Goal: Task Accomplishment & Management: Manage account settings

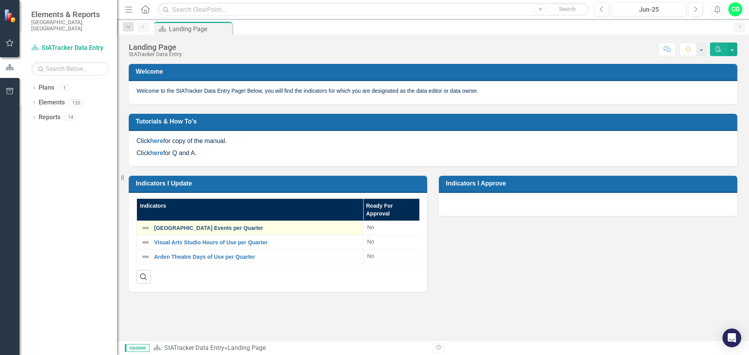
click at [218, 229] on link "[GEOGRAPHIC_DATA] Events per Quarter" at bounding box center [256, 228] width 205 height 6
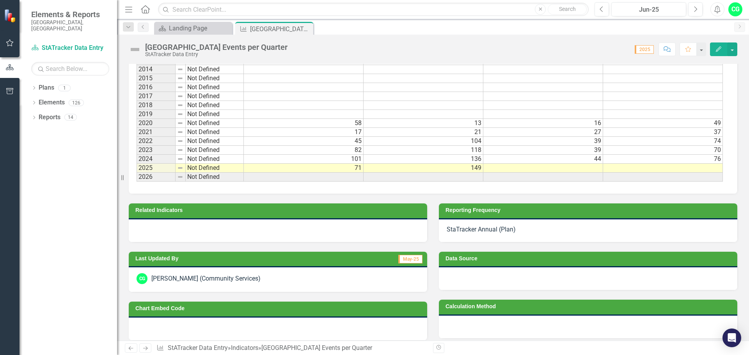
scroll to position [567, 0]
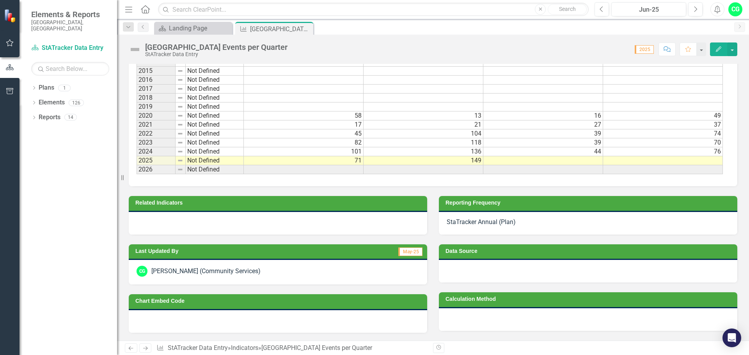
click at [532, 158] on td at bounding box center [543, 160] width 120 height 9
click at [715, 45] on button "Edit" at bounding box center [718, 50] width 17 height 14
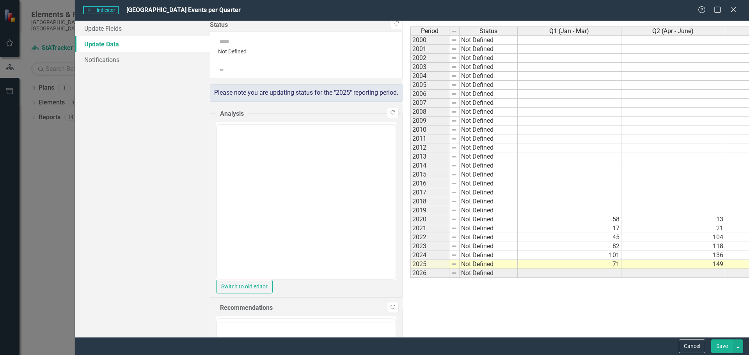
scroll to position [0, 0]
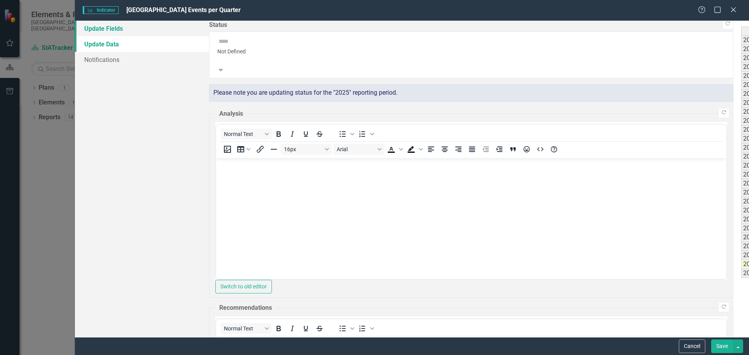
click at [106, 27] on link "Update Fields" at bounding box center [142, 29] width 134 height 16
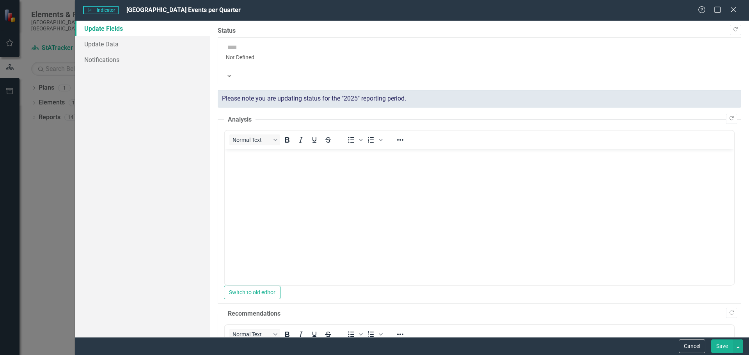
click at [273, 61] on div at bounding box center [479, 65] width 507 height 8
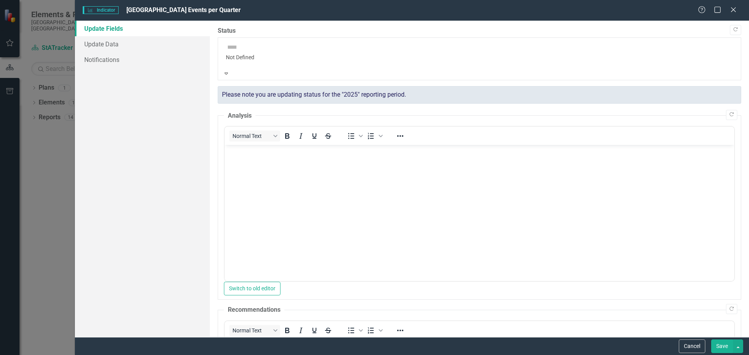
click at [273, 61] on div at bounding box center [479, 65] width 507 height 8
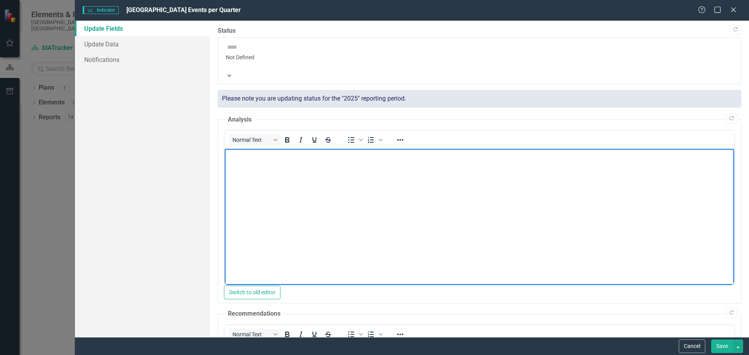
click at [252, 168] on body "Rich Text Area. Press ALT-0 for help." at bounding box center [478, 207] width 509 height 117
click at [255, 190] on body "Rich Text Area. Press ALT-0 for help." at bounding box center [478, 207] width 509 height 117
click at [238, 162] on body "Rich Text Area. Press ALT-0 for help." at bounding box center [478, 207] width 509 height 117
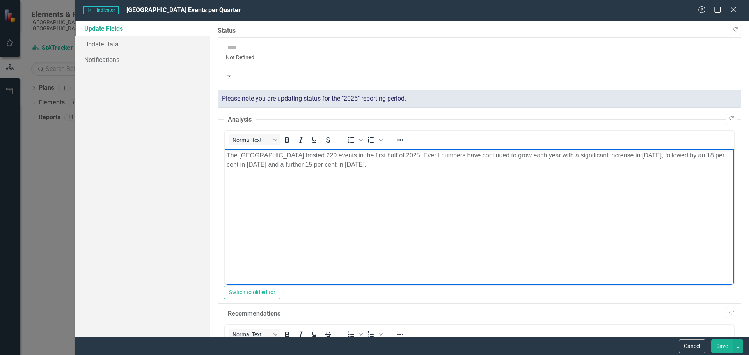
click at [340, 195] on body "The [GEOGRAPHIC_DATA] hosted 220 events in the first half of 2025. Event number…" at bounding box center [478, 207] width 509 height 117
click at [718, 349] on button "Save" at bounding box center [722, 347] width 22 height 14
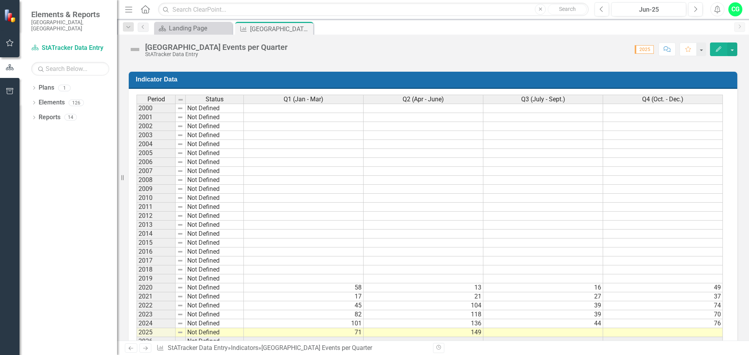
scroll to position [378, 0]
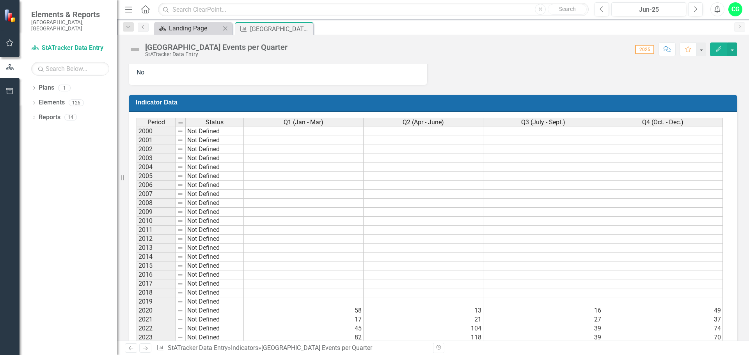
click at [179, 31] on div "Landing Page" at bounding box center [194, 28] width 51 height 10
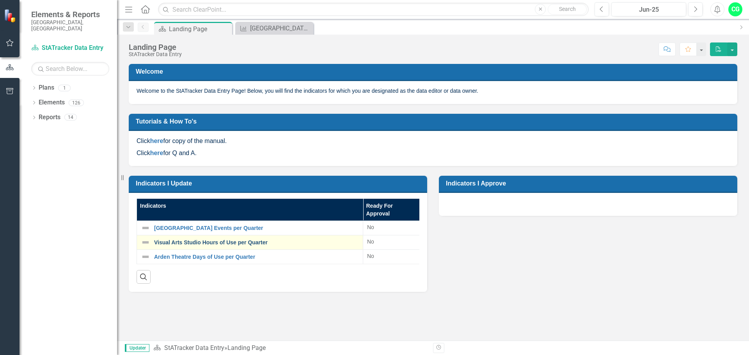
click at [208, 243] on link "Visual Arts Studio Hours of Use per Quarter" at bounding box center [256, 243] width 205 height 6
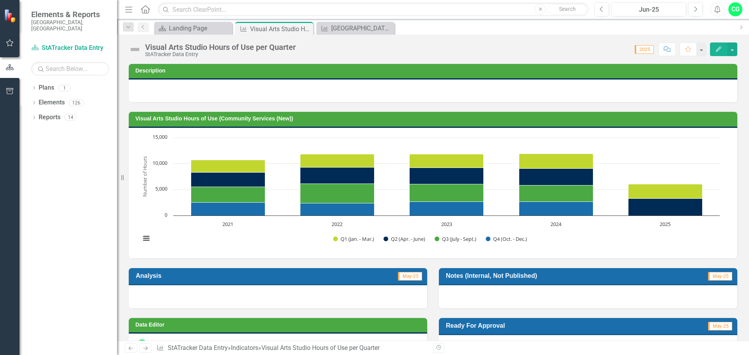
click at [719, 50] on icon "button" at bounding box center [718, 48] width 5 height 5
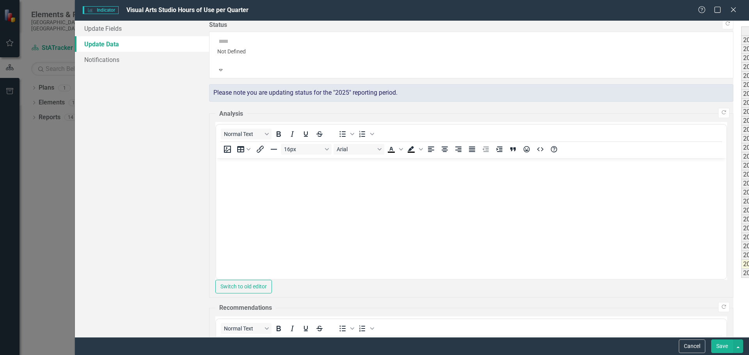
click at [106, 50] on link "Update Data" at bounding box center [142, 44] width 134 height 16
click at [98, 28] on link "Update Fields" at bounding box center [142, 29] width 134 height 16
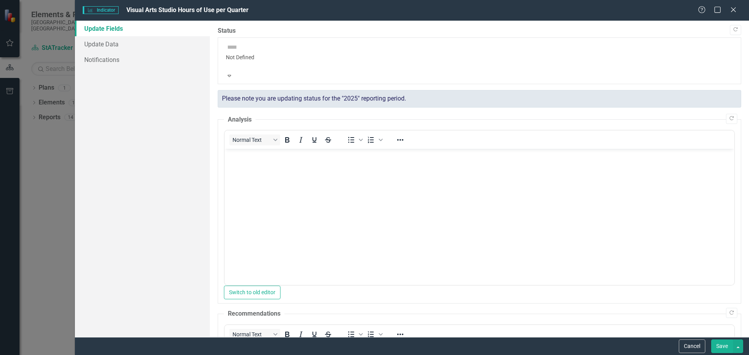
click at [268, 168] on body "Rich Text Area. Press ALT-0 for help." at bounding box center [478, 207] width 509 height 117
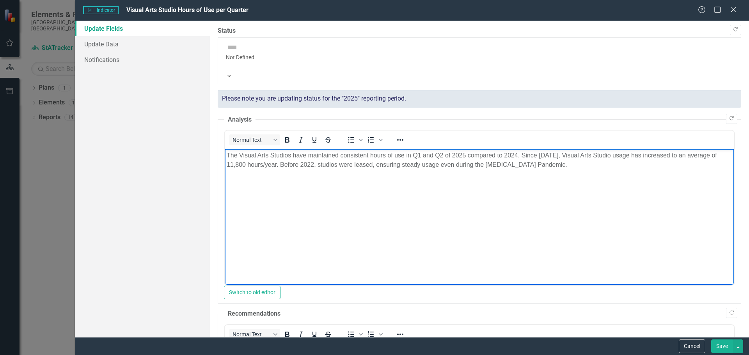
click at [319, 196] on body "The Visual Arts Studios have maintained consistent hours of use in Q1 and Q2 of…" at bounding box center [478, 207] width 509 height 117
click at [716, 347] on button "Save" at bounding box center [722, 347] width 22 height 14
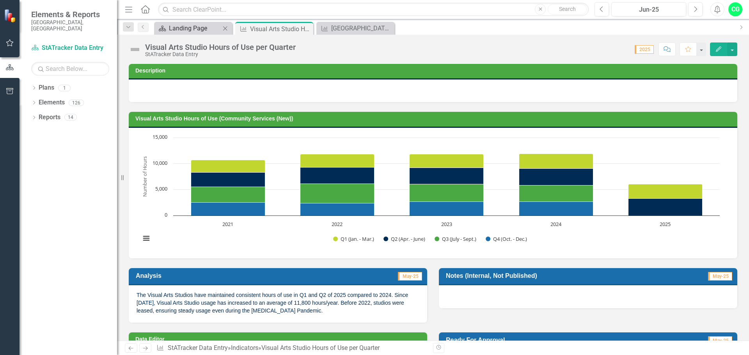
click at [197, 27] on div "Landing Page" at bounding box center [194, 28] width 51 height 10
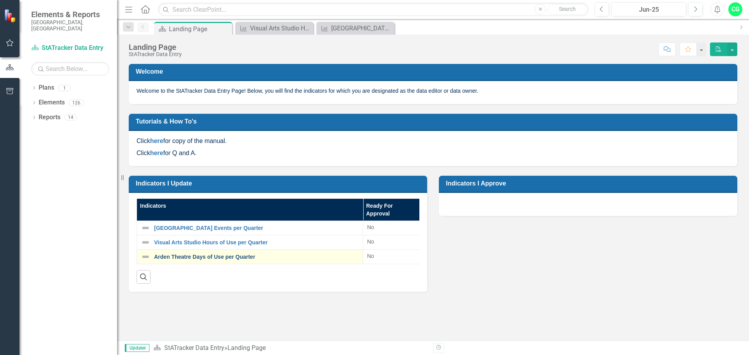
click at [195, 257] on link "Arden Theatre Days of Use per Quarter" at bounding box center [256, 257] width 205 height 6
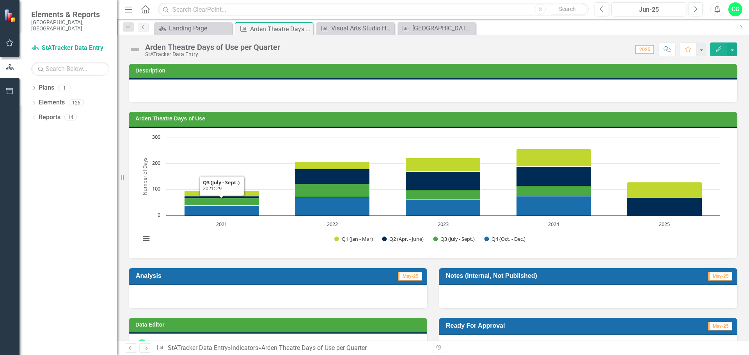
click at [719, 46] on icon "Edit" at bounding box center [718, 48] width 7 height 5
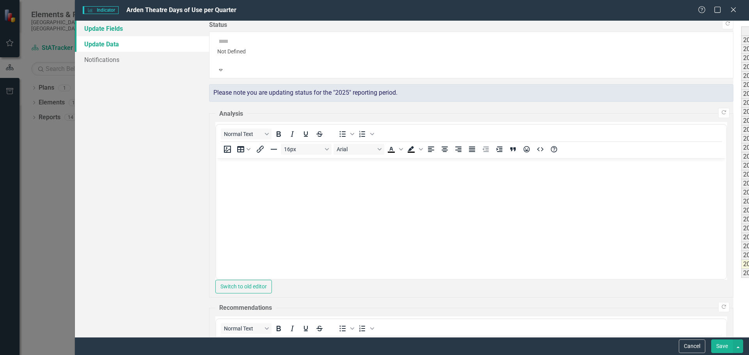
click at [116, 29] on link "Update Fields" at bounding box center [142, 29] width 134 height 16
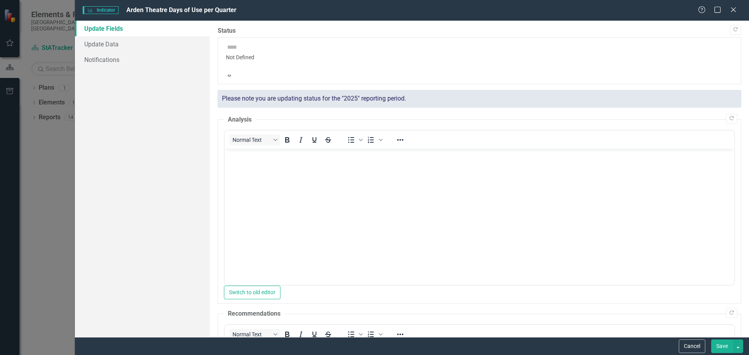
click at [355, 193] on body "Rich Text Area. Press ALT-0 for help." at bounding box center [478, 207] width 509 height 117
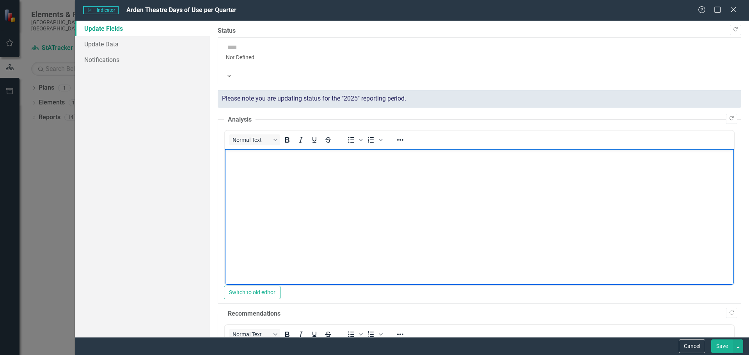
click at [275, 162] on body "Rich Text Area. Press ALT-0 for help." at bounding box center [478, 207] width 509 height 117
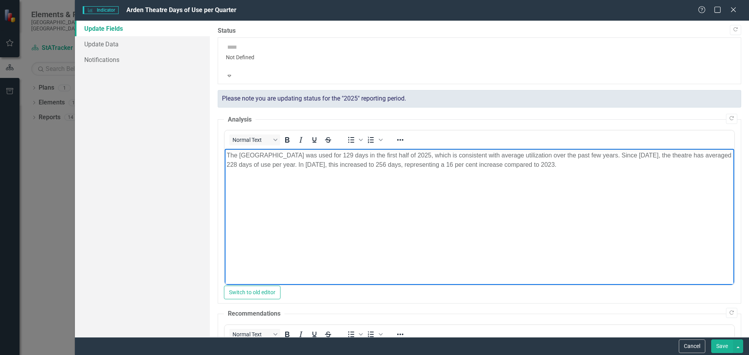
click at [324, 201] on body "The [GEOGRAPHIC_DATA] was used for 129 days in the first half of 2025, which is…" at bounding box center [478, 207] width 509 height 117
click at [723, 344] on button "Save" at bounding box center [722, 347] width 22 height 14
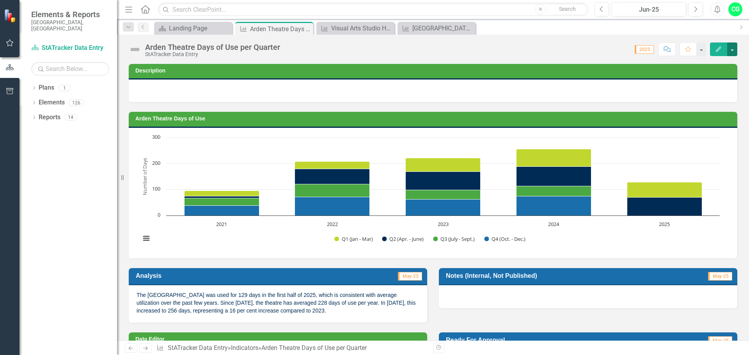
click at [731, 50] on button "button" at bounding box center [732, 50] width 10 height 14
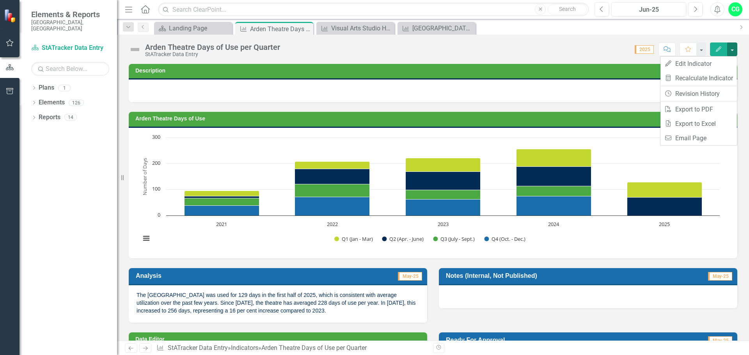
click at [559, 45] on div "Score: N/A 2025 Completed Comment Favorite Edit" at bounding box center [510, 49] width 453 height 13
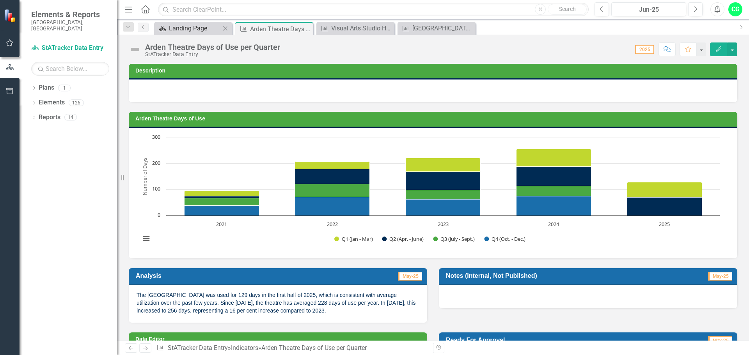
click at [186, 28] on div "Landing Page" at bounding box center [194, 28] width 51 height 10
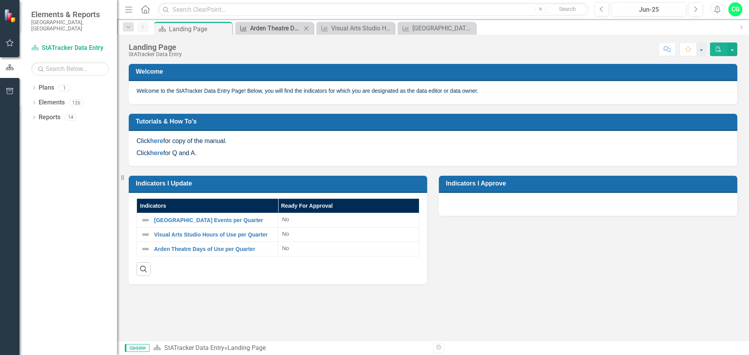
click at [268, 27] on div "Arden Theatre Days of Use per Quarter" at bounding box center [275, 28] width 51 height 10
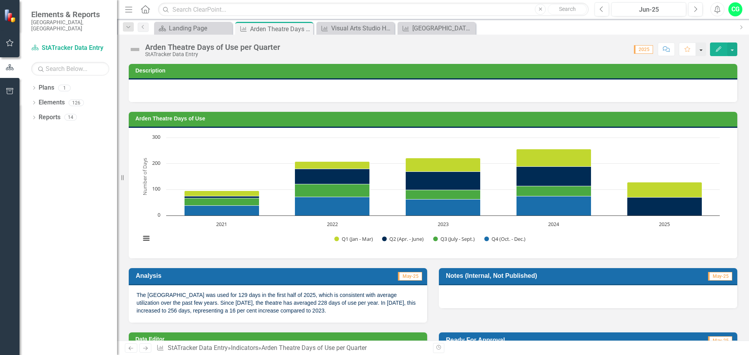
click at [702, 49] on button "button" at bounding box center [701, 50] width 10 height 14
click at [733, 48] on button "button" at bounding box center [732, 50] width 10 height 14
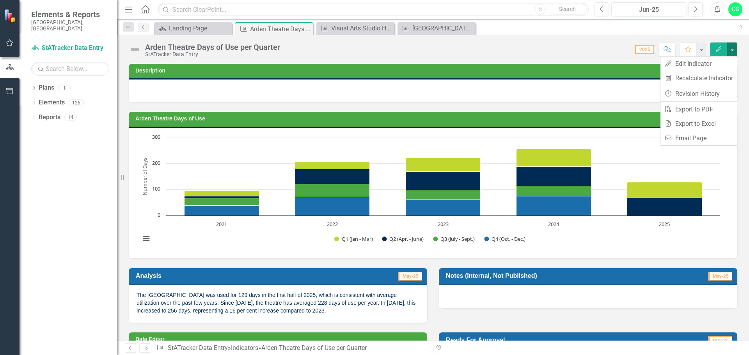
click at [733, 48] on button "button" at bounding box center [732, 50] width 10 height 14
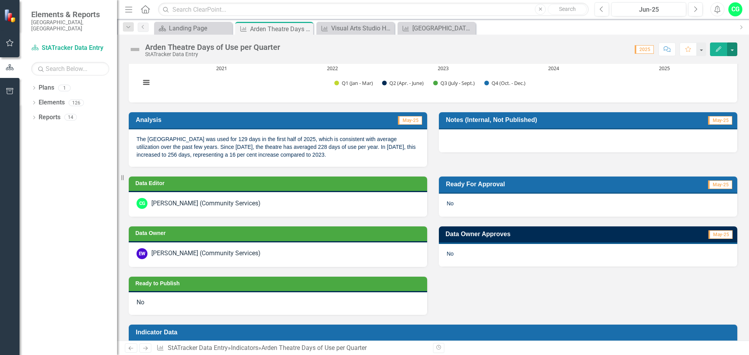
scroll to position [117, 0]
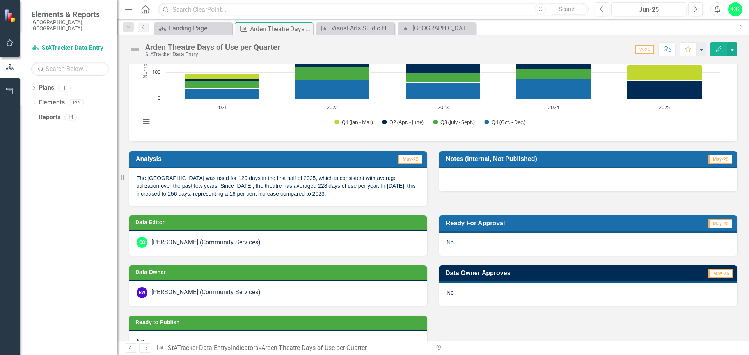
click at [498, 238] on div "No" at bounding box center [588, 244] width 298 height 23
click at [451, 239] on div "No" at bounding box center [588, 244] width 298 height 23
click at [716, 48] on icon "Edit" at bounding box center [718, 48] width 7 height 5
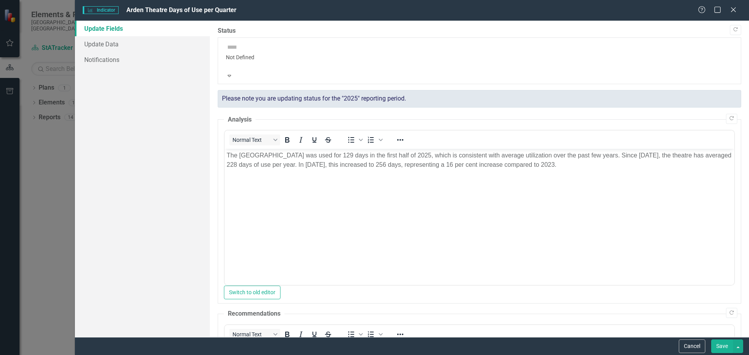
scroll to position [0, 0]
click at [106, 44] on link "Update Data" at bounding box center [142, 44] width 135 height 16
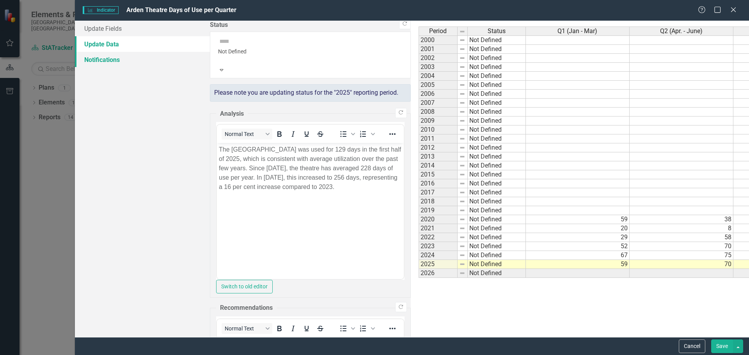
click at [103, 60] on link "Notifications" at bounding box center [142, 60] width 135 height 16
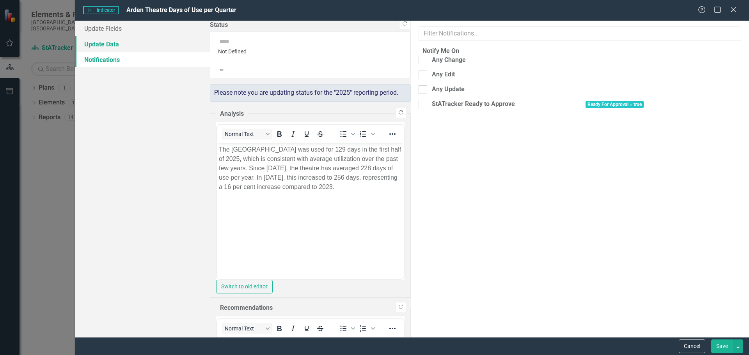
click at [108, 46] on link "Update Data" at bounding box center [142, 44] width 135 height 16
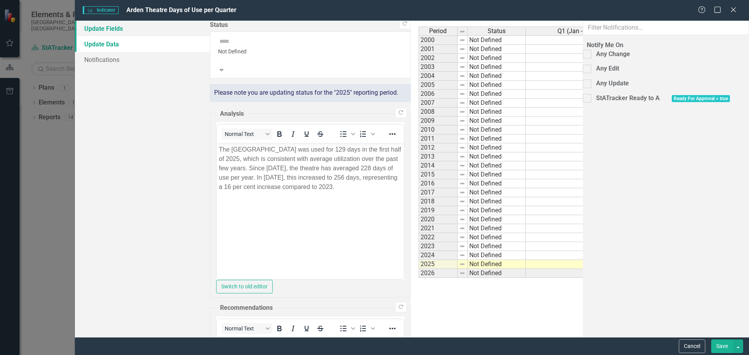
click at [100, 29] on link "Update Fields" at bounding box center [142, 29] width 135 height 16
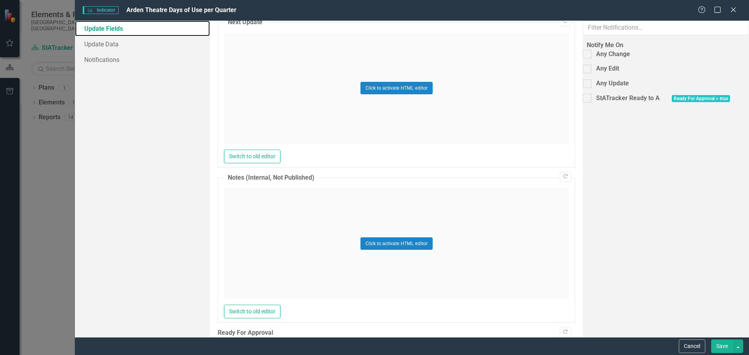
scroll to position [668, 0]
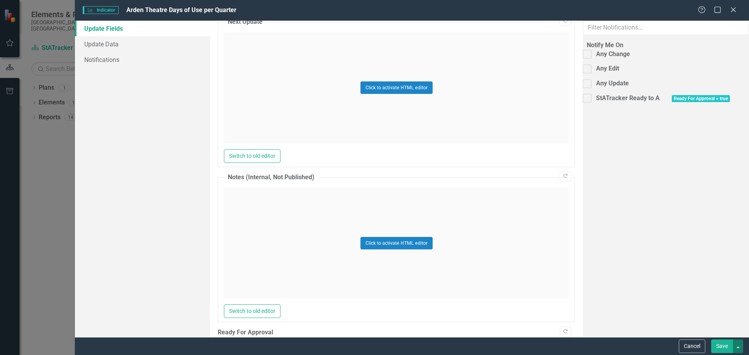
click at [737, 348] on button "button" at bounding box center [738, 347] width 10 height 14
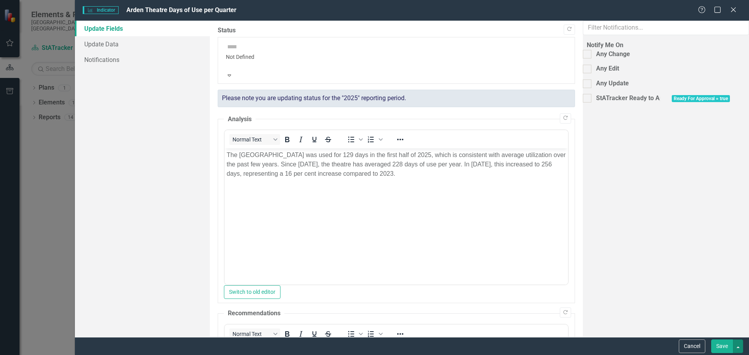
scroll to position [0, 0]
click at [344, 217] on body "The [GEOGRAPHIC_DATA] was used for 129 days in the first half of 2025, which is…" at bounding box center [396, 207] width 344 height 117
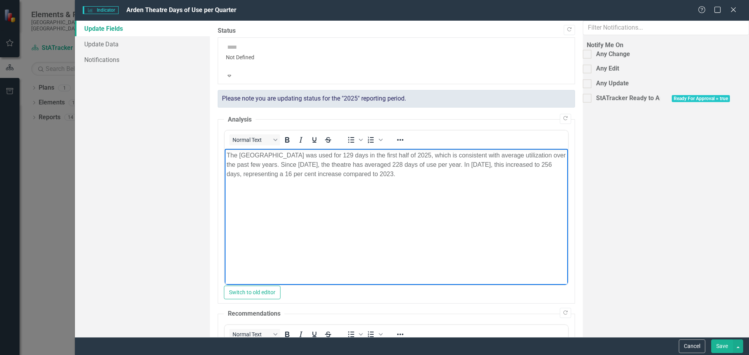
click at [344, 216] on body "The [GEOGRAPHIC_DATA] was used for 129 days in the first half of 2025, which is…" at bounding box center [396, 207] width 344 height 117
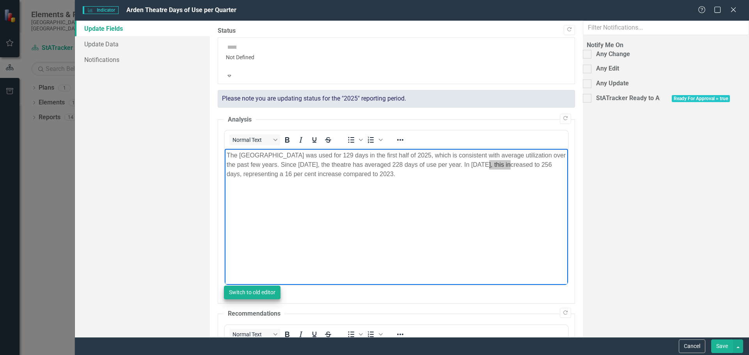
click at [280, 286] on button "Switch to old editor" at bounding box center [252, 293] width 57 height 14
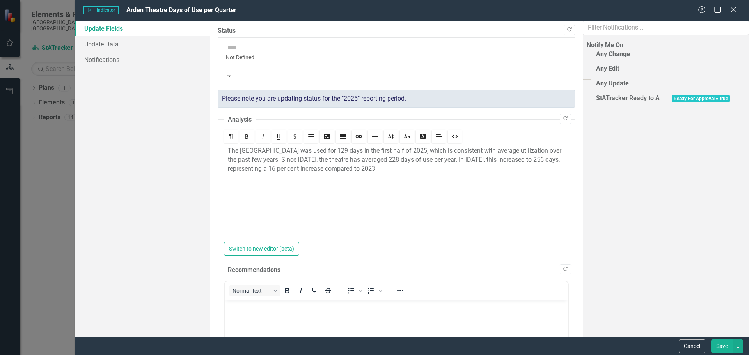
click at [329, 171] on div "The [GEOGRAPHIC_DATA] was used for 129 days in the first half of 2025, which is…" at bounding box center [396, 194] width 345 height 98
click at [299, 242] on button "Switch to new editor (beta)" at bounding box center [261, 249] width 75 height 14
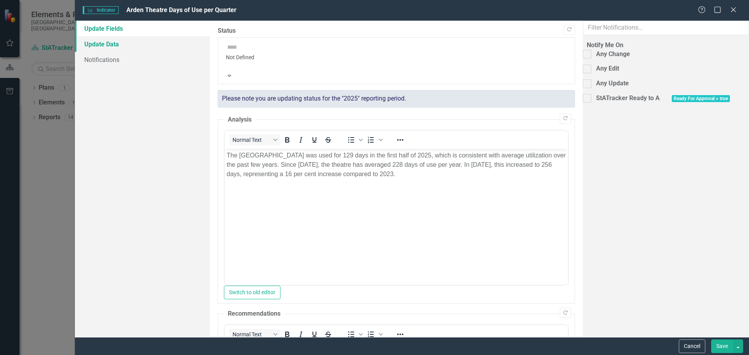
click at [94, 38] on link "Update Data" at bounding box center [142, 44] width 135 height 16
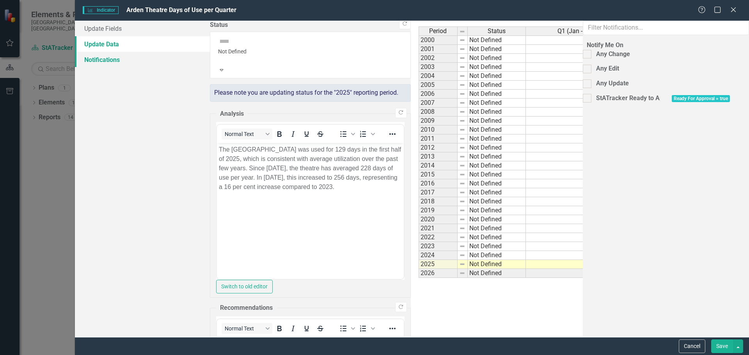
click at [99, 56] on link "Notifications" at bounding box center [142, 60] width 135 height 16
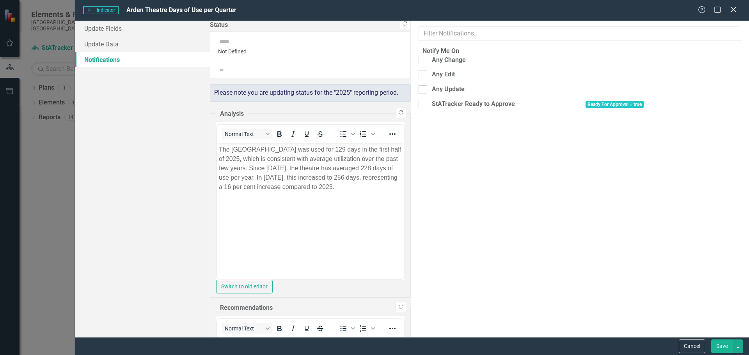
click at [733, 9] on icon at bounding box center [733, 10] width 6 height 6
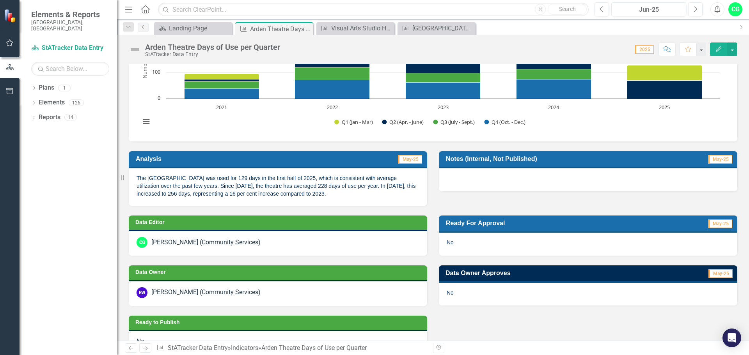
click at [548, 247] on div "No" at bounding box center [588, 244] width 298 height 23
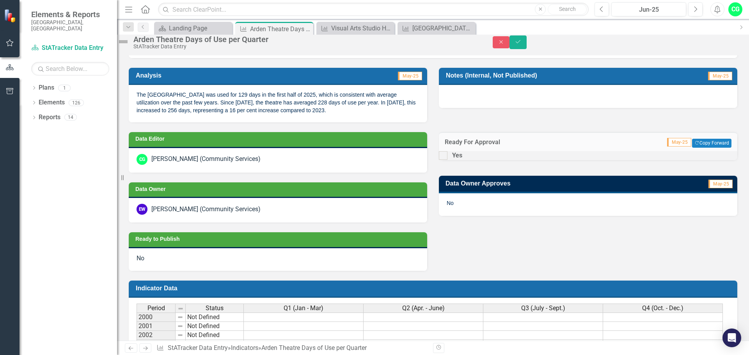
scroll to position [195, 0]
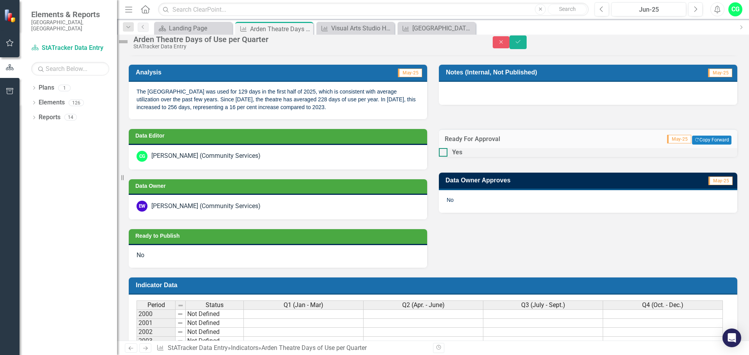
click at [444, 153] on input "Yes" at bounding box center [441, 150] width 5 height 5
checkbox input "true"
click at [521, 43] on icon "Save" at bounding box center [517, 41] width 7 height 5
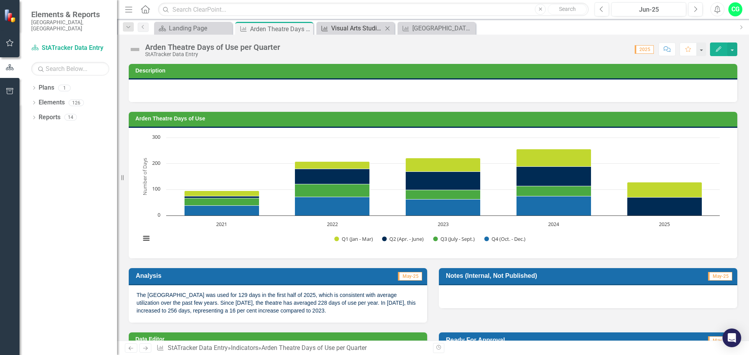
click at [353, 26] on div "Visual Arts Studio Hours of Use per Quarter" at bounding box center [356, 28] width 51 height 10
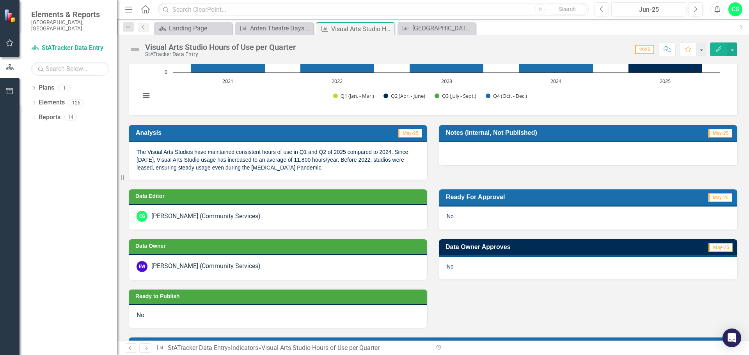
scroll to position [156, 0]
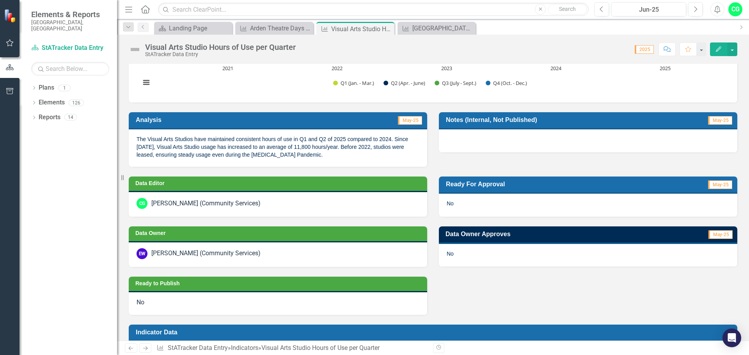
click at [514, 204] on div "No" at bounding box center [588, 205] width 298 height 23
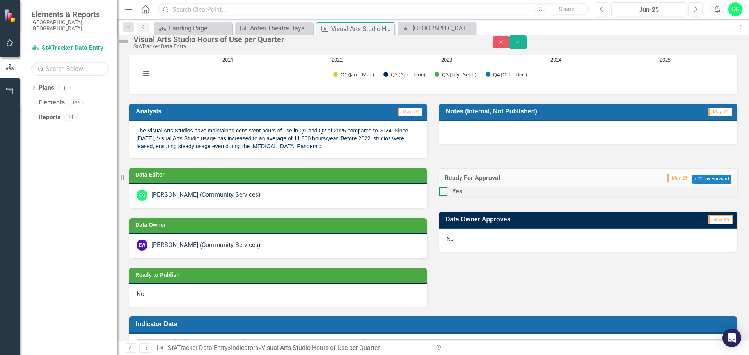
click at [447, 196] on div at bounding box center [443, 191] width 9 height 9
click at [444, 192] on input "Yes" at bounding box center [441, 189] width 5 height 5
checkbox input "true"
click at [521, 44] on icon "Save" at bounding box center [517, 41] width 7 height 5
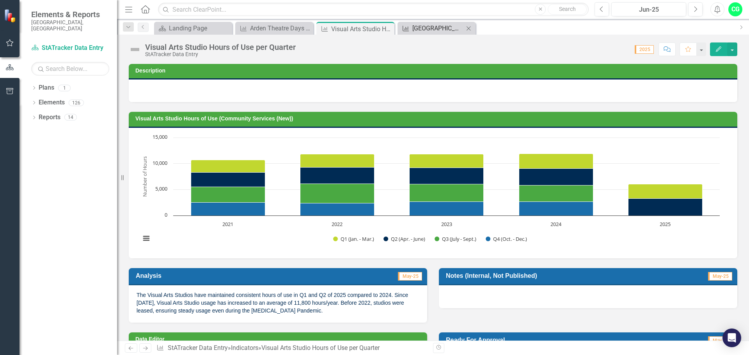
click at [433, 25] on div "[GEOGRAPHIC_DATA] Events per Quarter" at bounding box center [437, 28] width 51 height 10
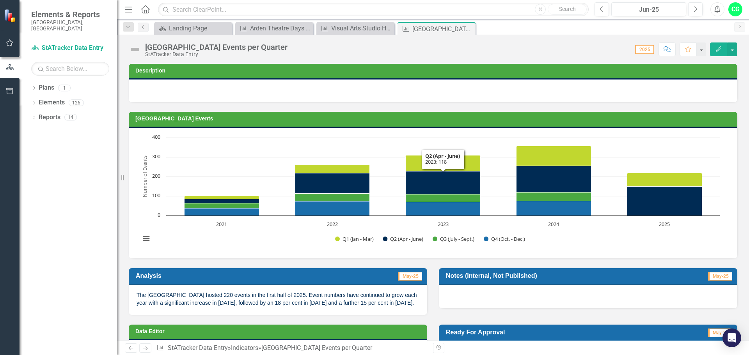
scroll to position [156, 0]
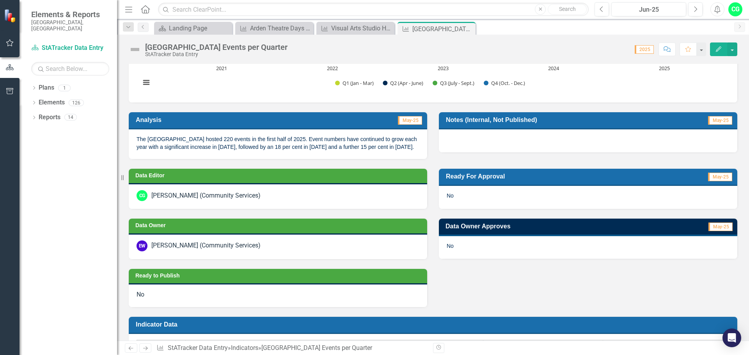
click at [466, 198] on div "No" at bounding box center [588, 197] width 298 height 23
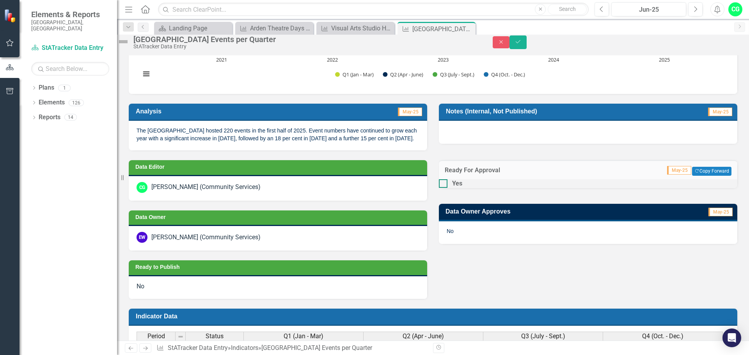
click at [447, 188] on div at bounding box center [443, 183] width 9 height 9
click at [444, 184] on input "Yes" at bounding box center [441, 181] width 5 height 5
checkbox input "true"
click at [527, 43] on button "Save" at bounding box center [517, 42] width 17 height 14
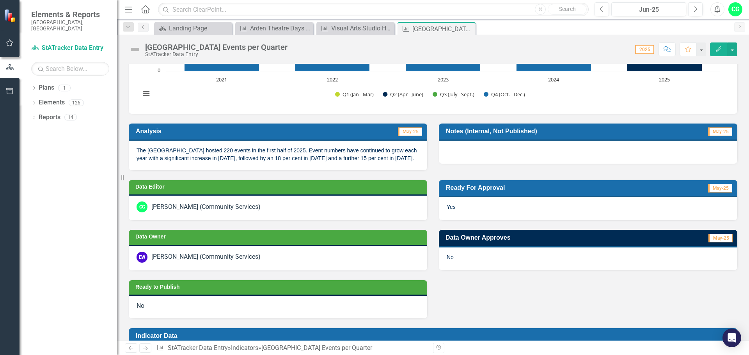
scroll to position [144, 0]
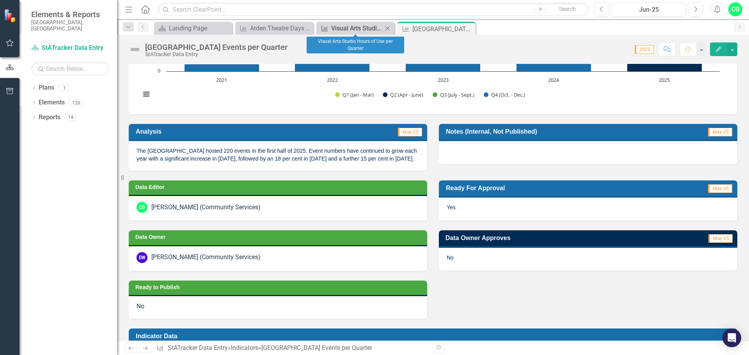
click at [355, 25] on div "Visual Arts Studio Hours of Use per Quarter" at bounding box center [356, 28] width 51 height 10
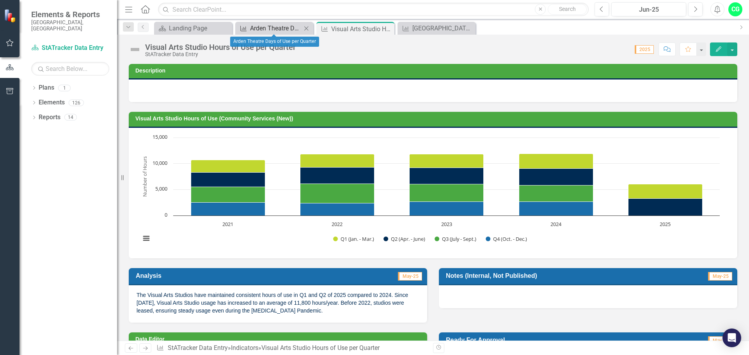
click at [271, 29] on div "Arden Theatre Days of Use per Quarter" at bounding box center [275, 28] width 51 height 10
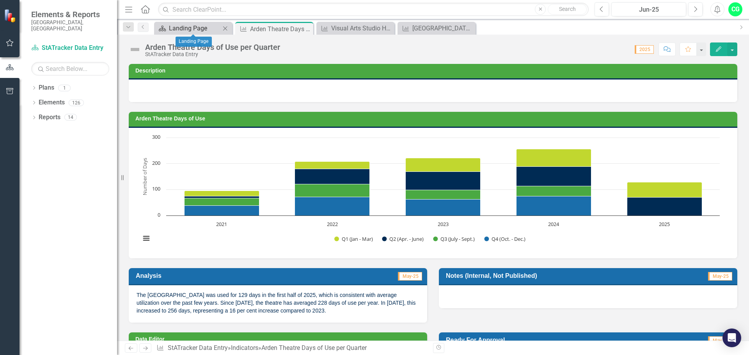
click at [174, 27] on div "Landing Page" at bounding box center [194, 28] width 51 height 10
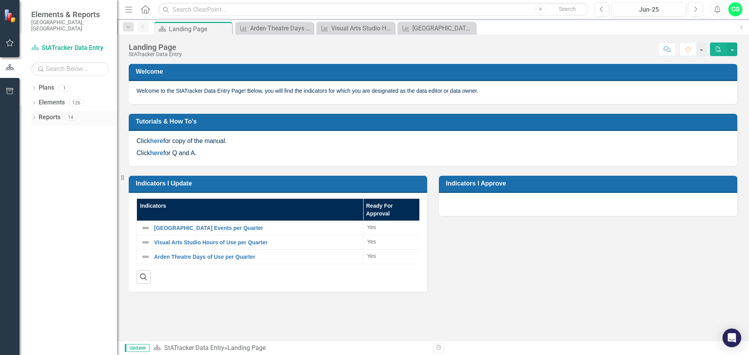
click at [48, 114] on link "Reports" at bounding box center [50, 117] width 22 height 9
click at [56, 113] on link "Reports" at bounding box center [50, 117] width 22 height 9
click at [34, 116] on icon at bounding box center [34, 118] width 2 height 4
click at [28, 201] on icon "Dropdown" at bounding box center [25, 203] width 5 height 4
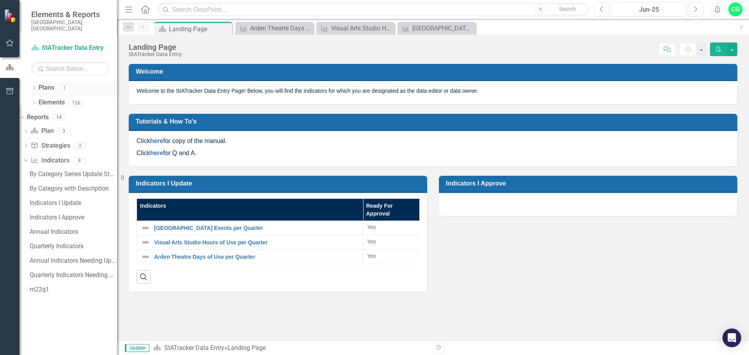
click at [34, 87] on icon "Dropdown" at bounding box center [33, 89] width 5 height 4
click at [62, 98] on link "StATracker Data Entry" at bounding box center [74, 102] width 86 height 9
click at [36, 116] on icon "Dropdown" at bounding box center [33, 118] width 5 height 4
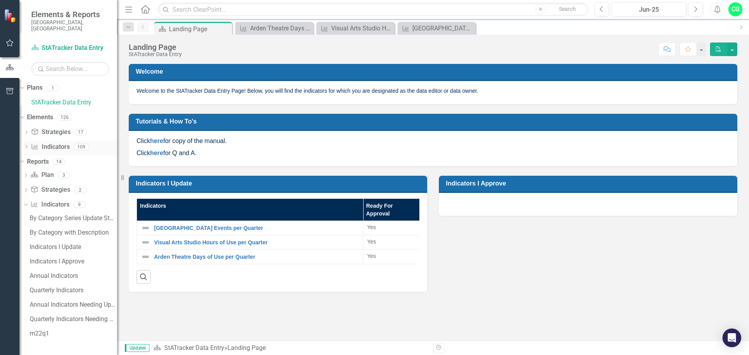
click at [29, 145] on icon "Dropdown" at bounding box center [25, 147] width 5 height 4
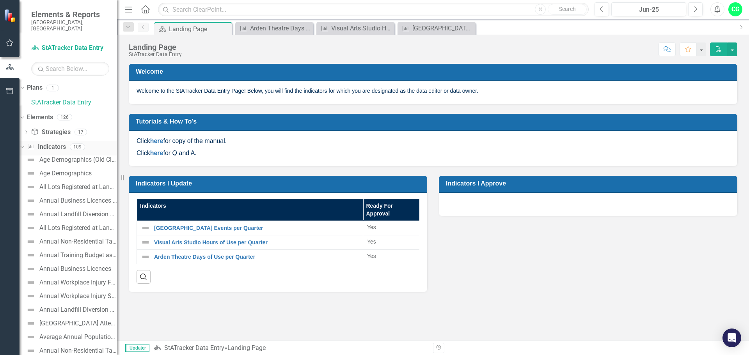
click at [23, 144] on icon "Dropdown" at bounding box center [21, 146] width 4 height 5
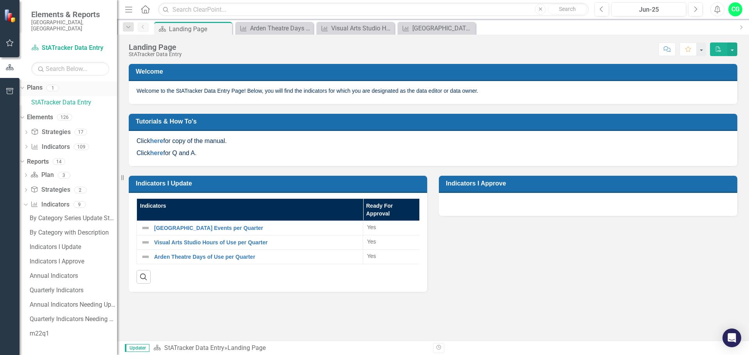
click at [25, 87] on div "Dropdown" at bounding box center [22, 89] width 5 height 4
click at [200, 27] on div "Landing Page" at bounding box center [190, 29] width 42 height 10
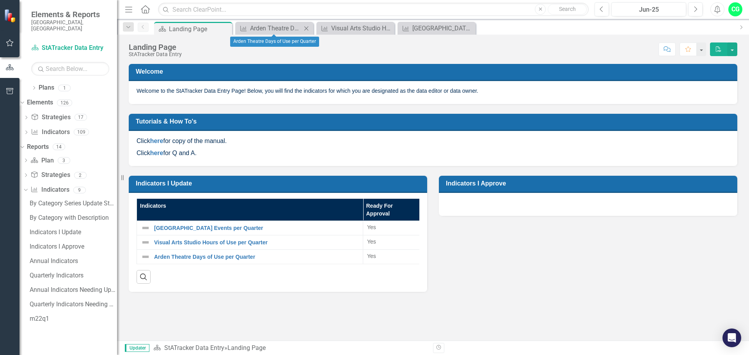
click at [305, 28] on icon "Close" at bounding box center [306, 28] width 8 height 6
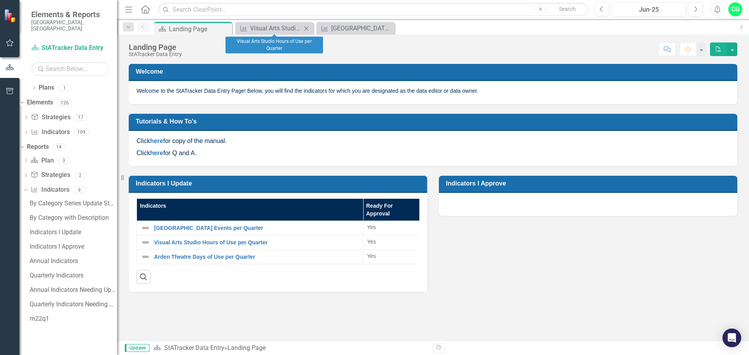
click at [305, 28] on icon "Close" at bounding box center [306, 28] width 8 height 6
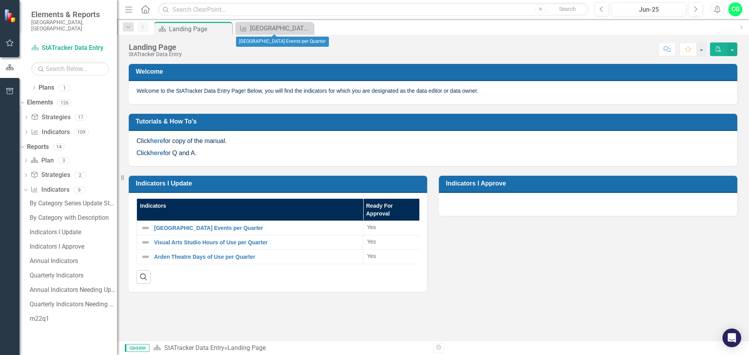
click at [0, 0] on icon "Close" at bounding box center [0, 0] width 0 height 0
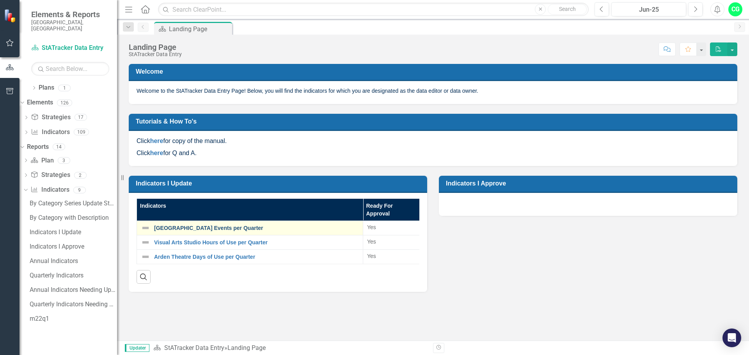
click at [218, 225] on link "[GEOGRAPHIC_DATA] Events per Quarter" at bounding box center [256, 228] width 205 height 6
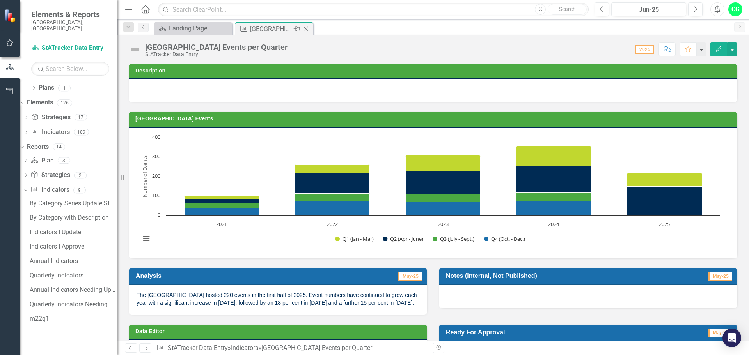
click at [305, 29] on icon at bounding box center [306, 29] width 4 height 4
